Goal: Information Seeking & Learning: Learn about a topic

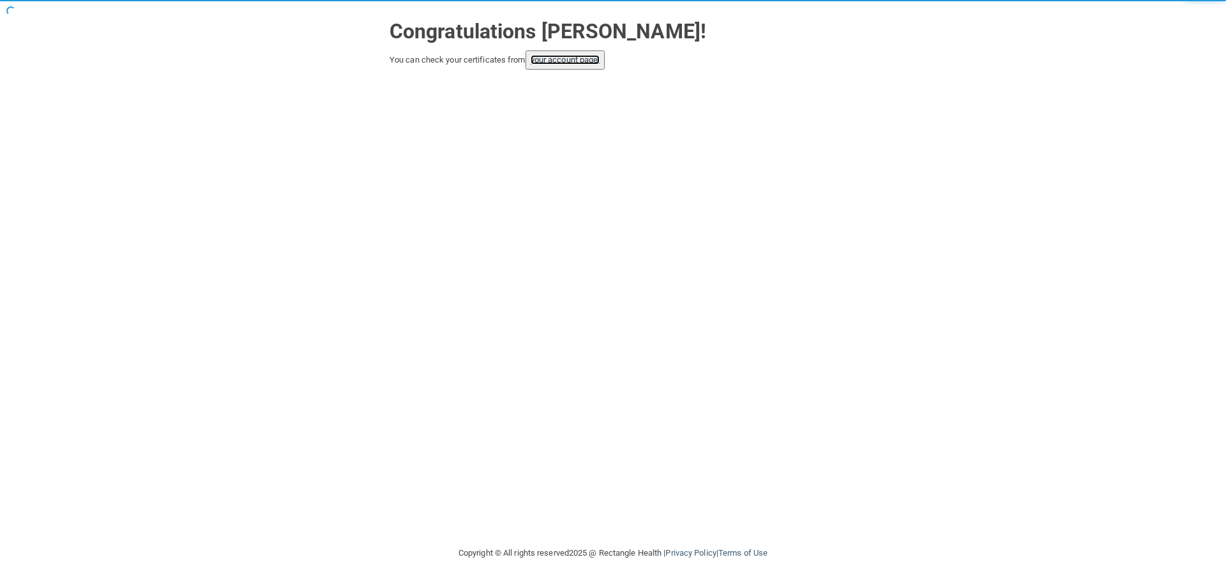
click at [565, 63] on link "your account page!" at bounding box center [566, 60] width 70 height 10
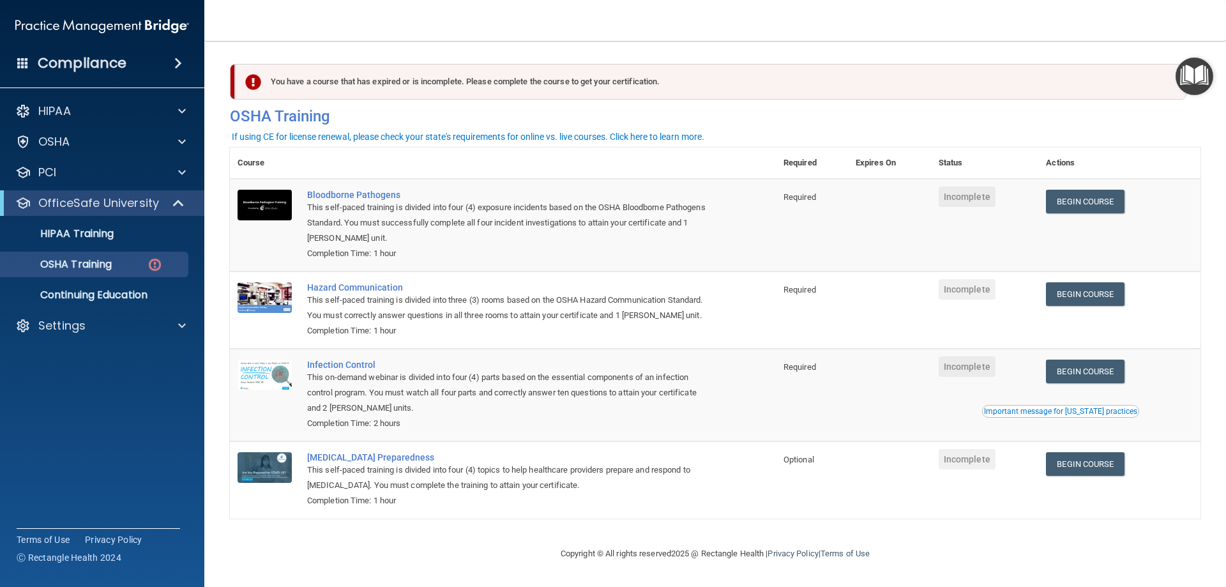
scroll to position [16, 0]
